Goal: Use online tool/utility

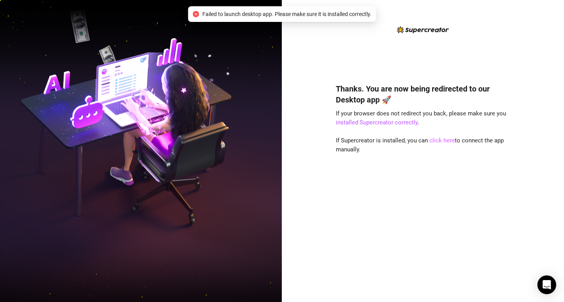
click at [438, 138] on link "click here" at bounding box center [442, 140] width 25 height 7
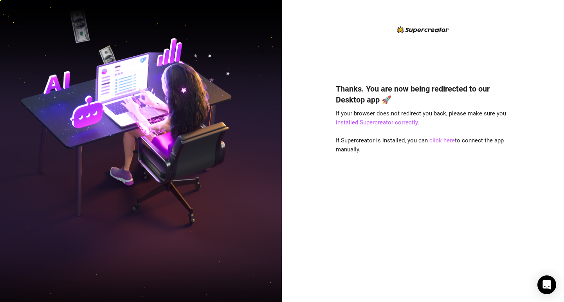
click at [447, 142] on link "click here" at bounding box center [442, 140] width 25 height 7
